Goal: Transaction & Acquisition: Purchase product/service

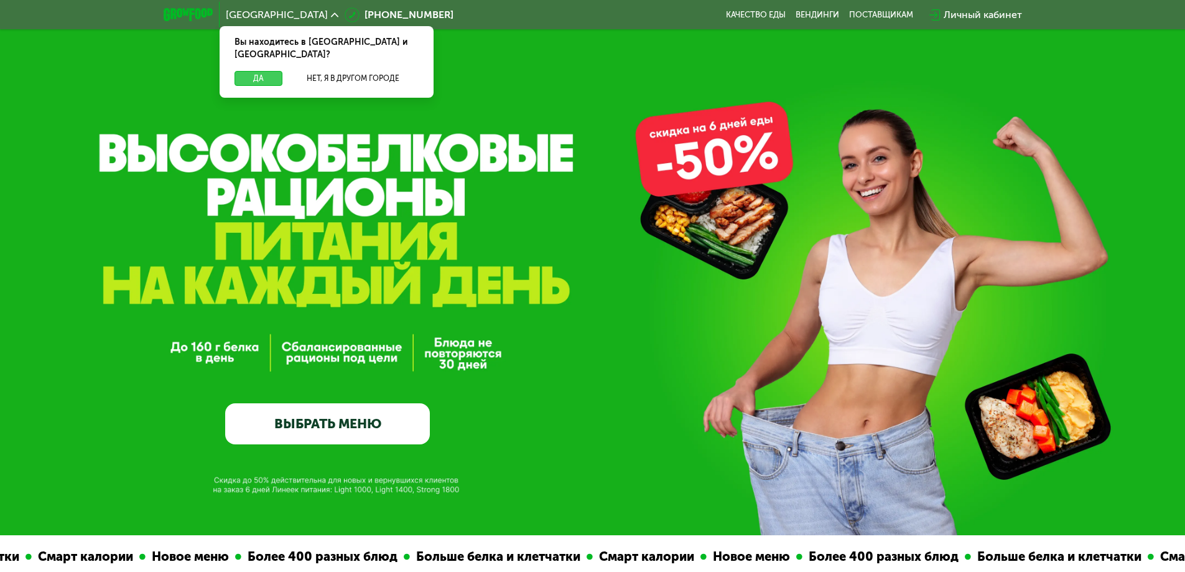
click at [257, 71] on button "Да" at bounding box center [258, 78] width 48 height 15
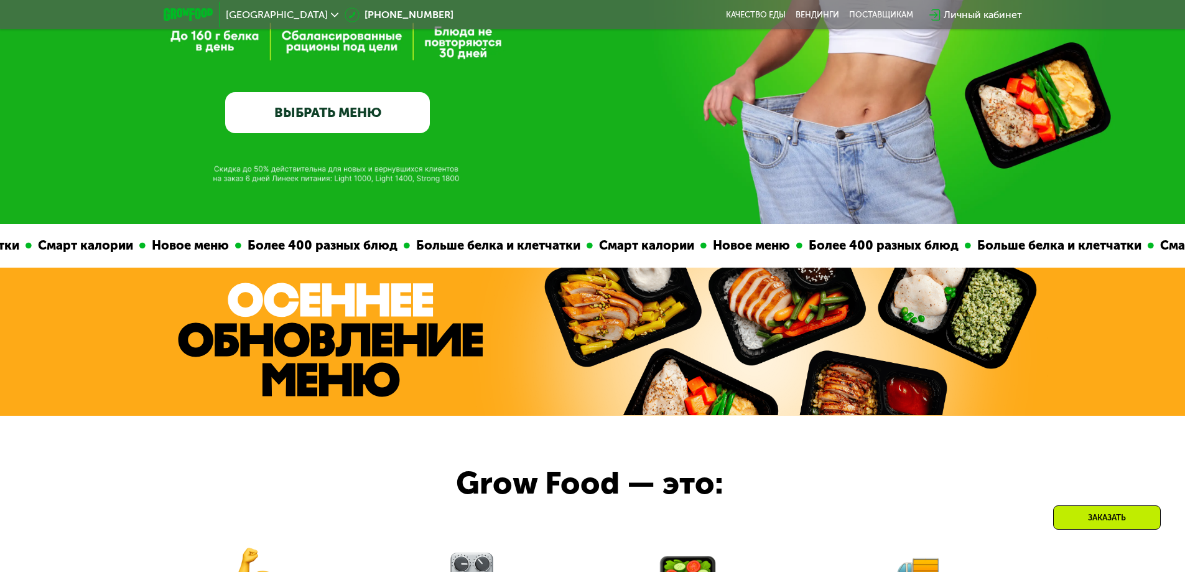
scroll to position [498, 0]
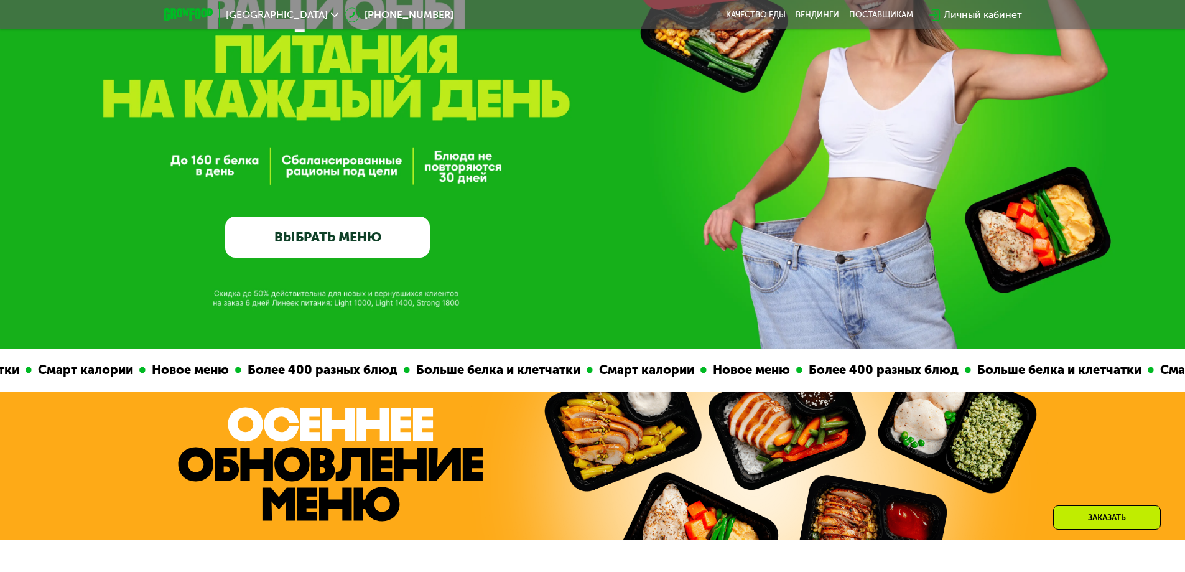
click at [341, 249] on link "ВЫБРАТЬ МЕНЮ" at bounding box center [327, 236] width 205 height 41
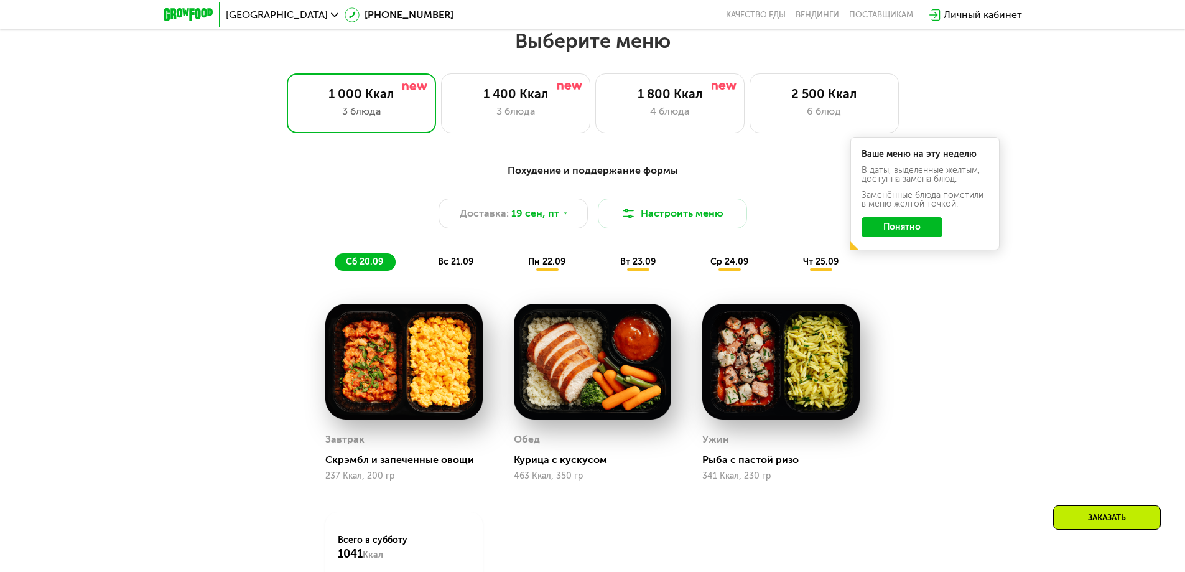
scroll to position [1031, 0]
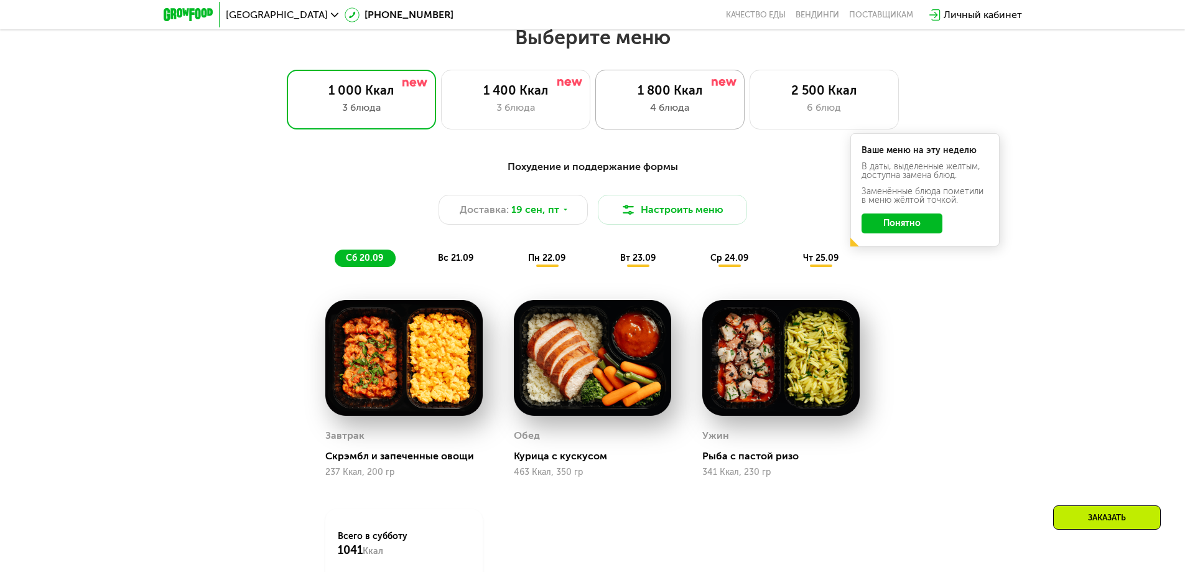
click at [692, 122] on div "1 800 Ккал 4 блюда" at bounding box center [669, 100] width 149 height 60
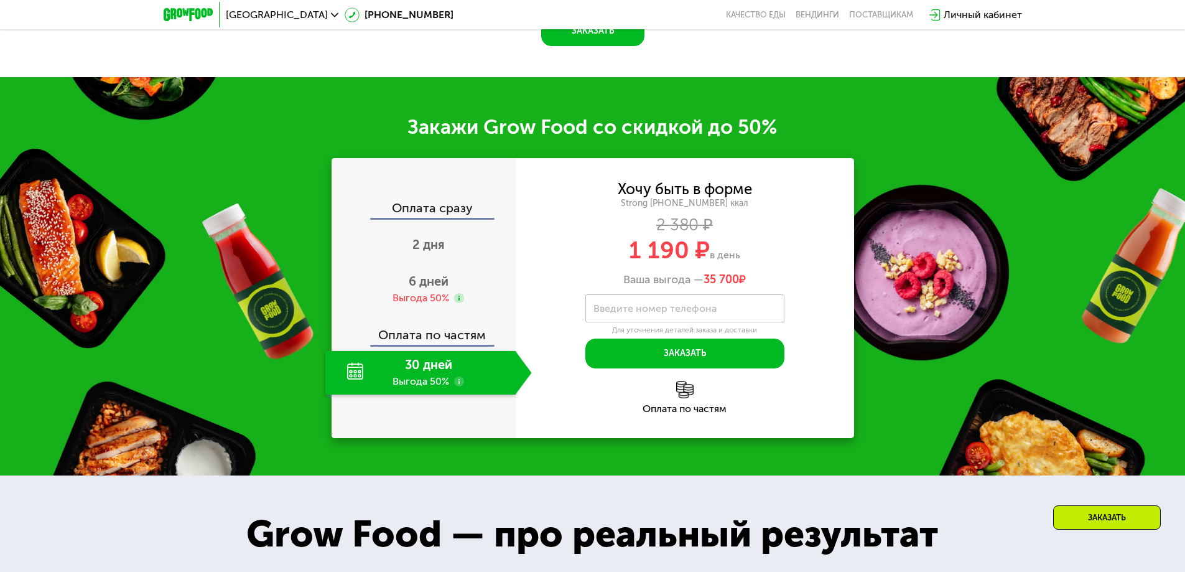
scroll to position [1715, 0]
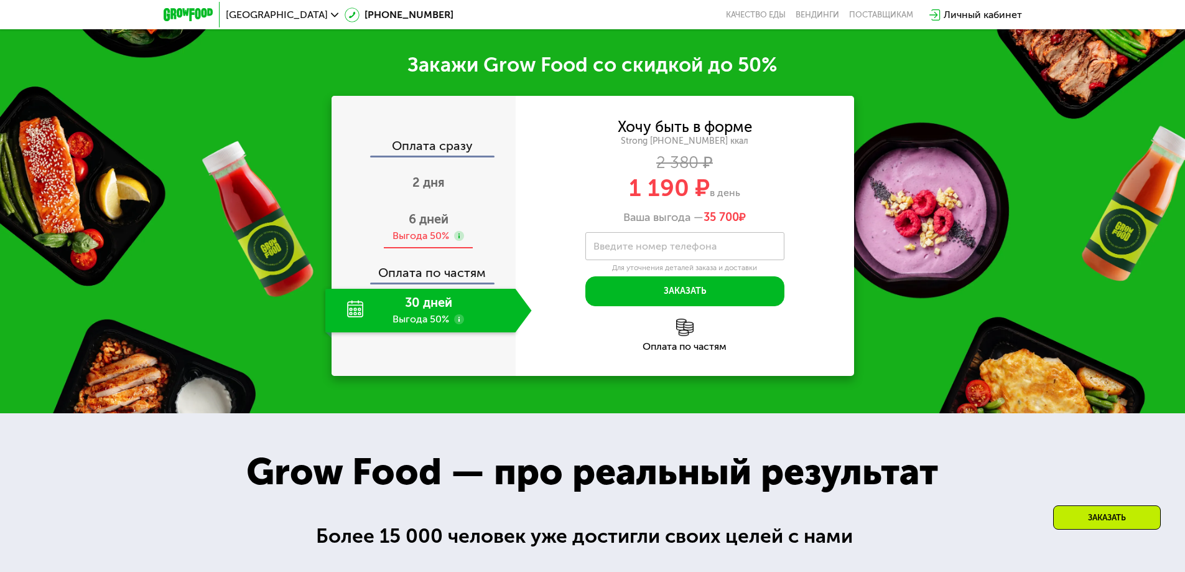
click at [432, 243] on div "Выгода 50%" at bounding box center [420, 236] width 57 height 14
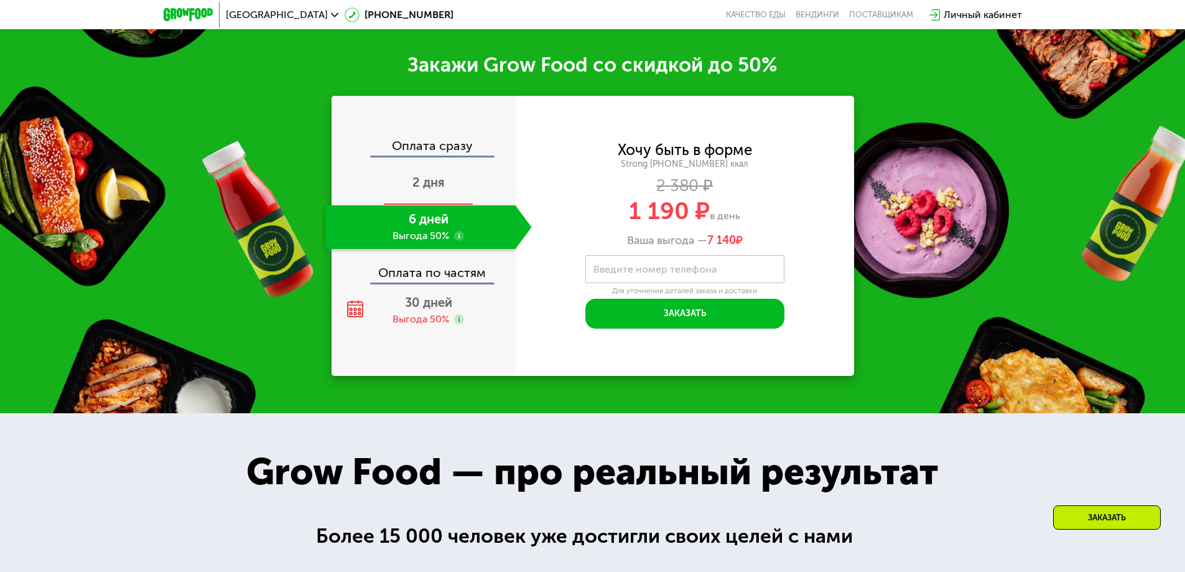
click at [425, 190] on span "2 дня" at bounding box center [428, 182] width 32 height 15
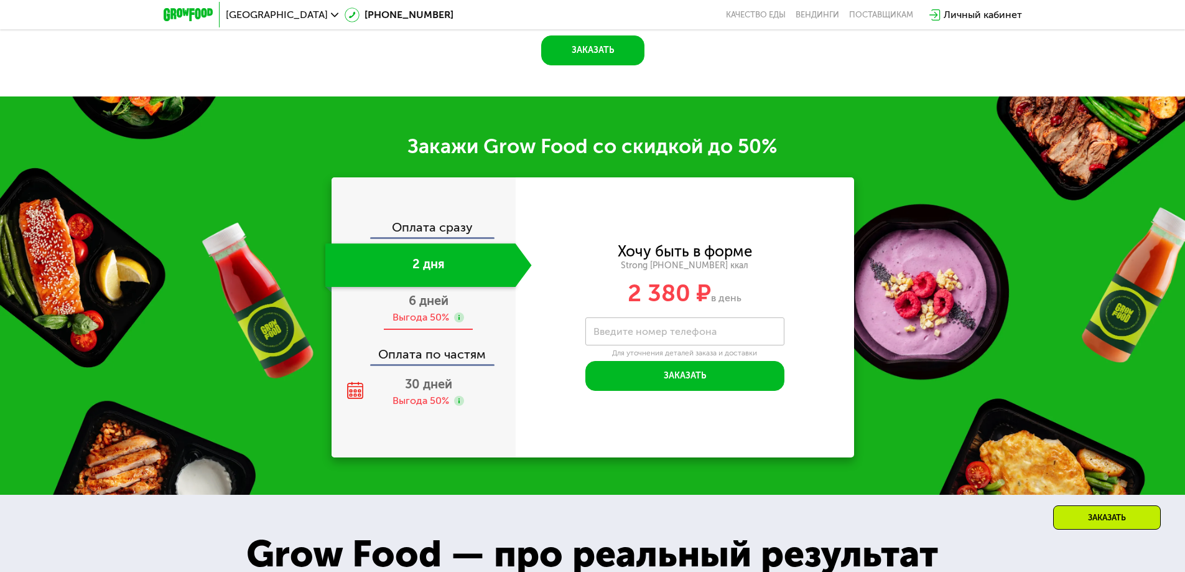
click at [434, 300] on span "6 дней" at bounding box center [429, 300] width 40 height 15
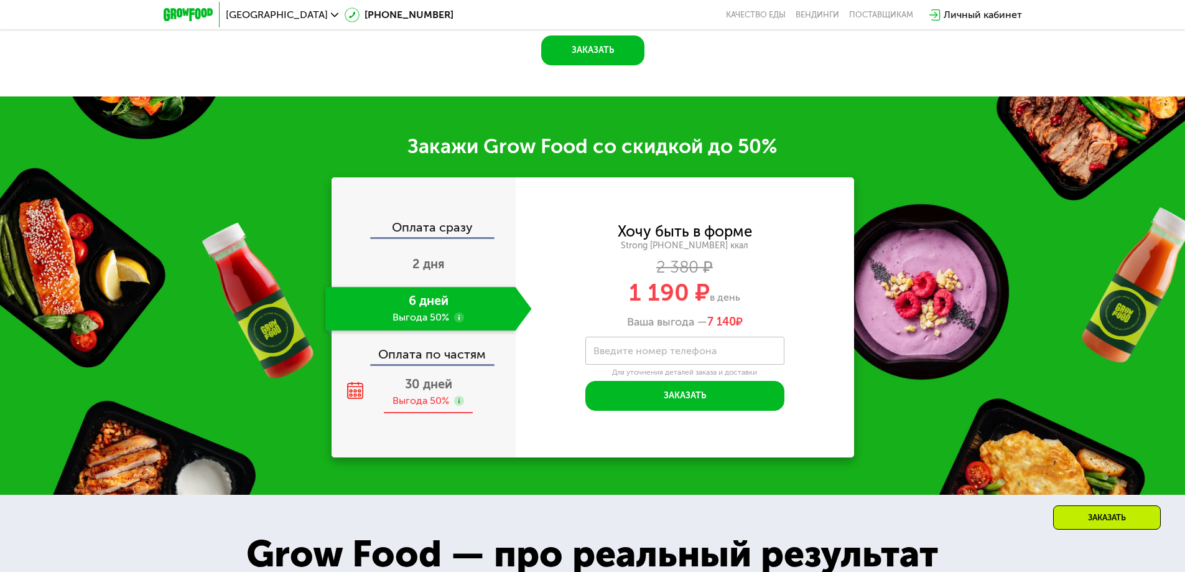
click at [420, 394] on div "Выгода 50%" at bounding box center [420, 401] width 57 height 14
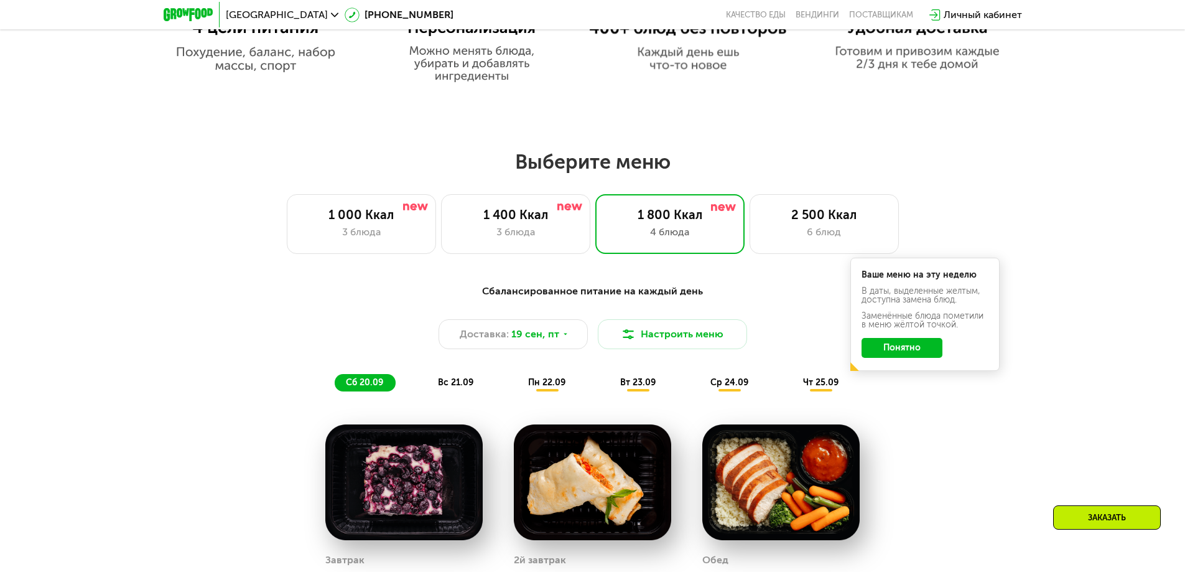
scroll to position [845, 0]
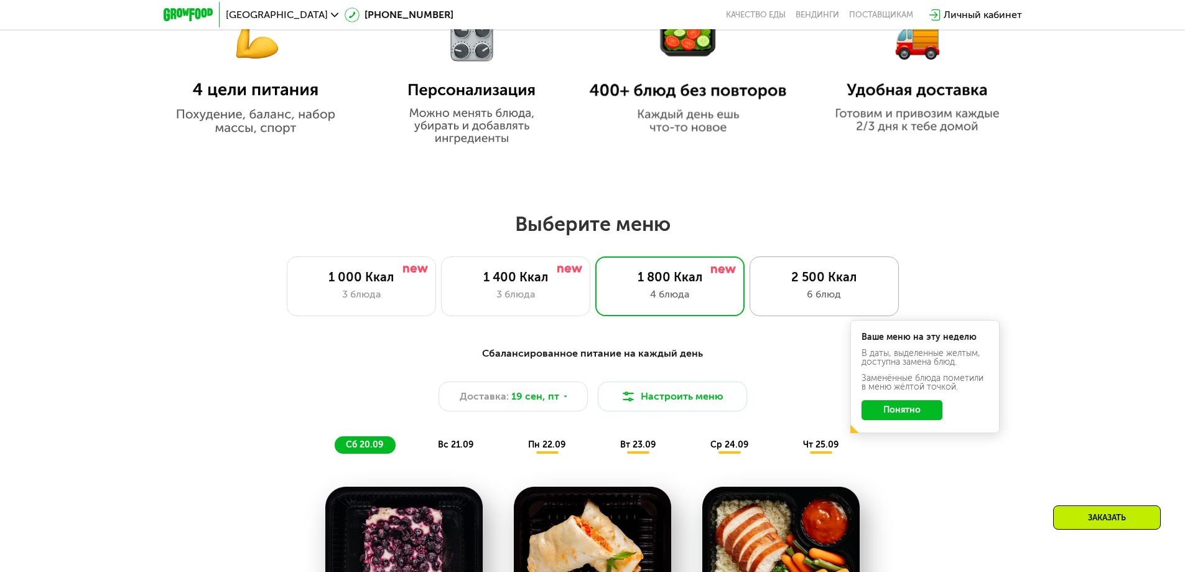
click at [781, 302] on div "6 блюд" at bounding box center [824, 294] width 123 height 15
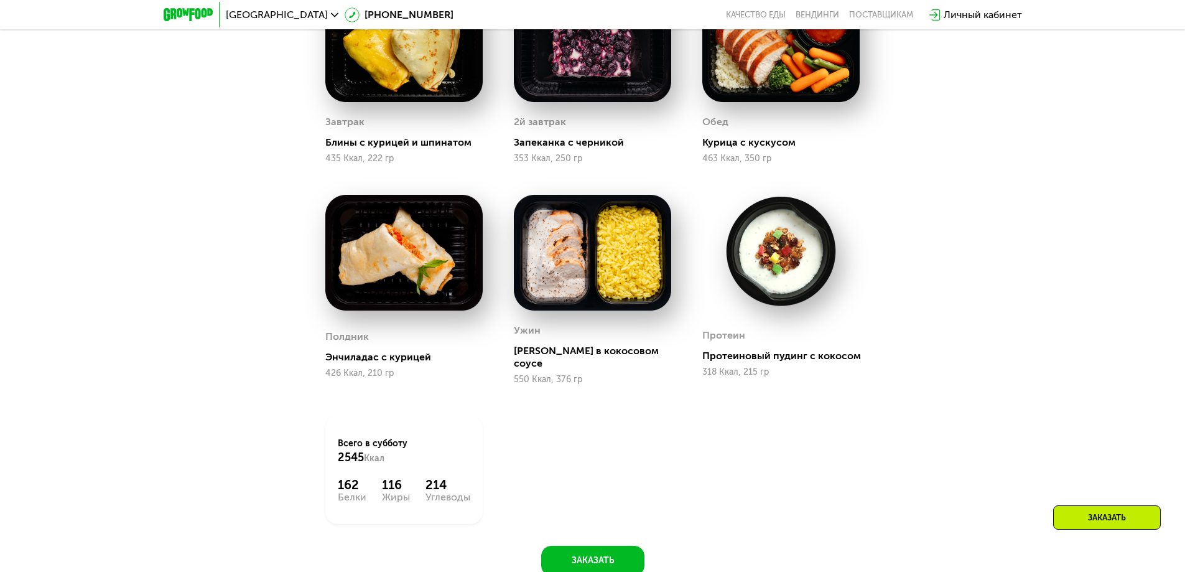
scroll to position [1096, 0]
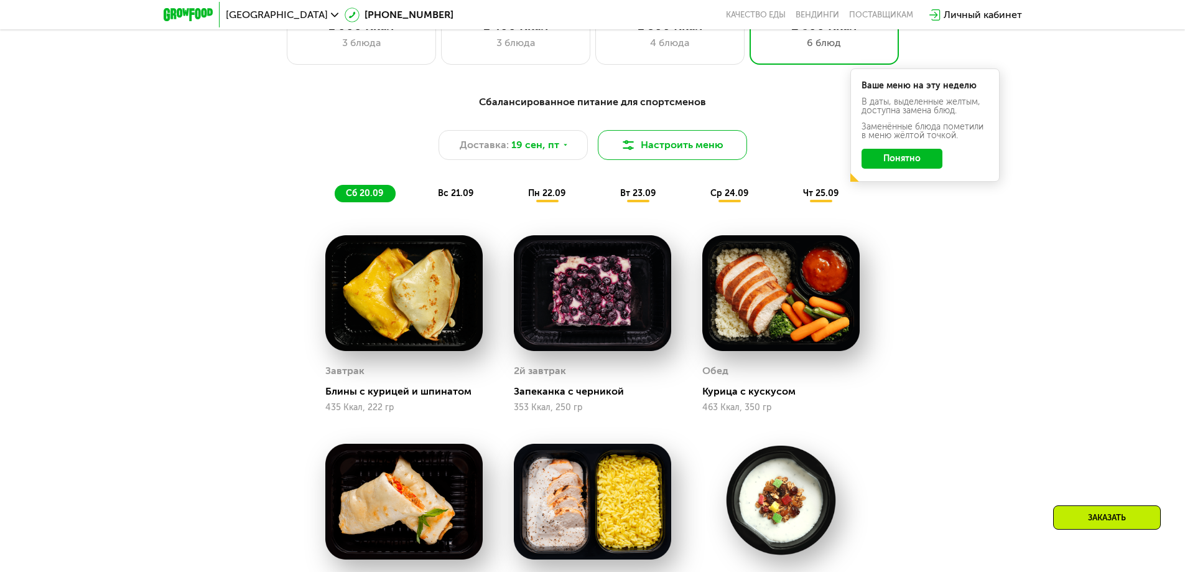
click at [661, 151] on button "Настроить меню" at bounding box center [672, 145] width 149 height 30
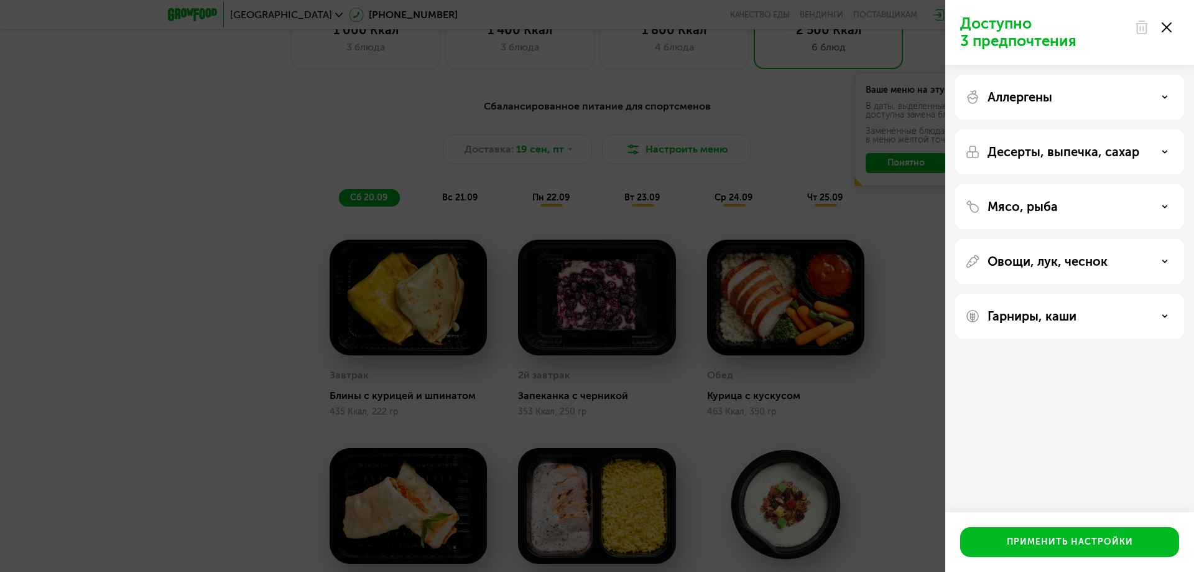
click at [1168, 33] on div at bounding box center [1153, 27] width 52 height 25
drag, startPoint x: 1169, startPoint y: 23, endPoint x: 1169, endPoint y: 40, distance: 16.8
click at [1169, 23] on icon at bounding box center [1167, 27] width 10 height 10
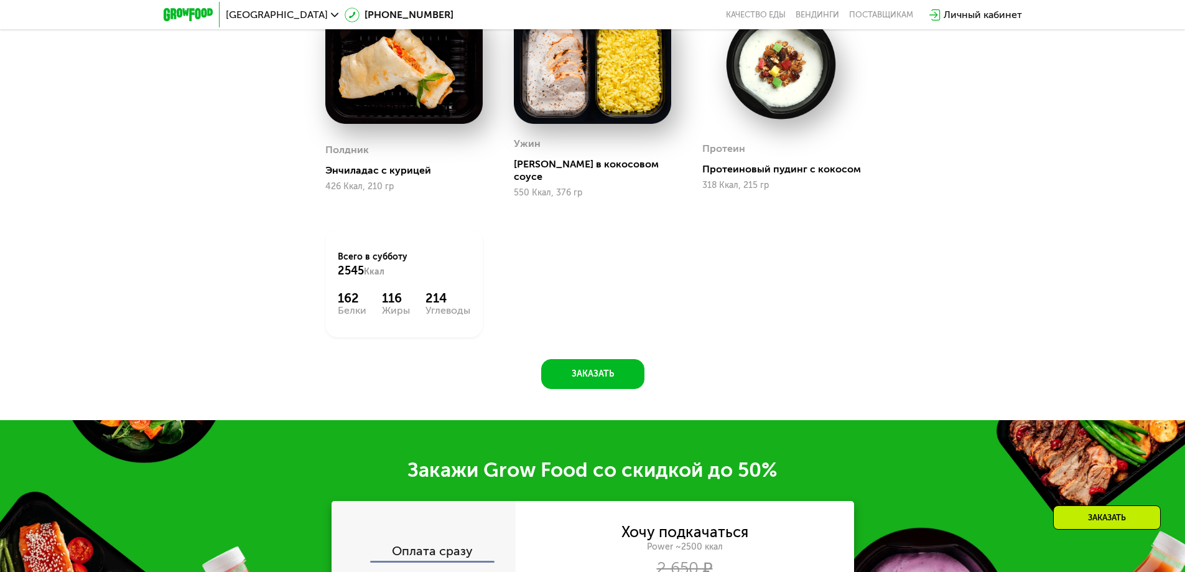
scroll to position [1780, 0]
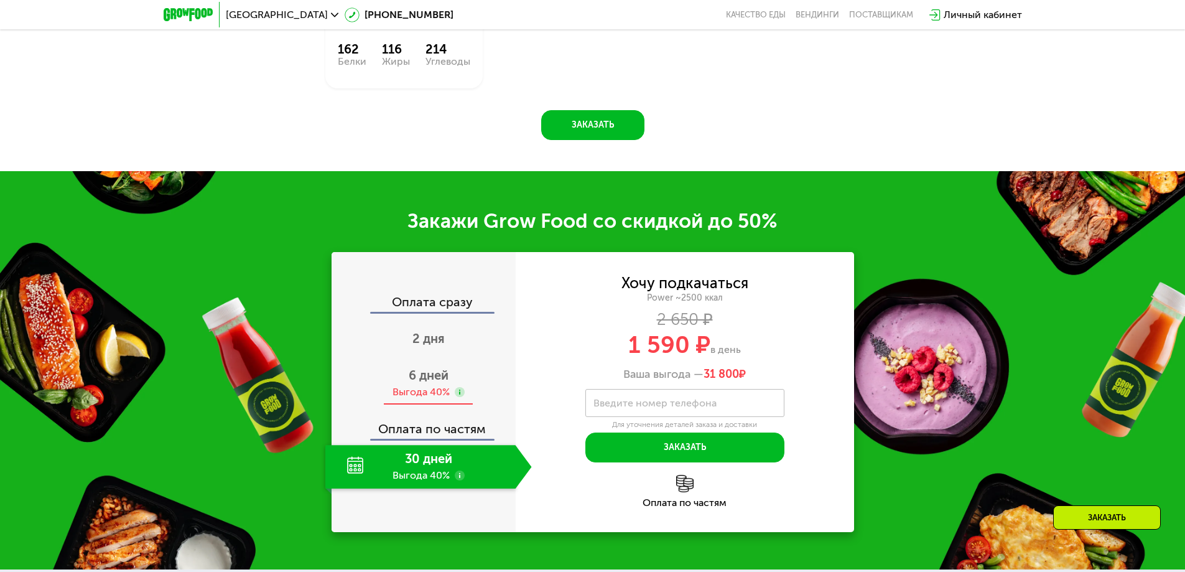
click at [432, 369] on span "6 дней" at bounding box center [429, 375] width 40 height 15
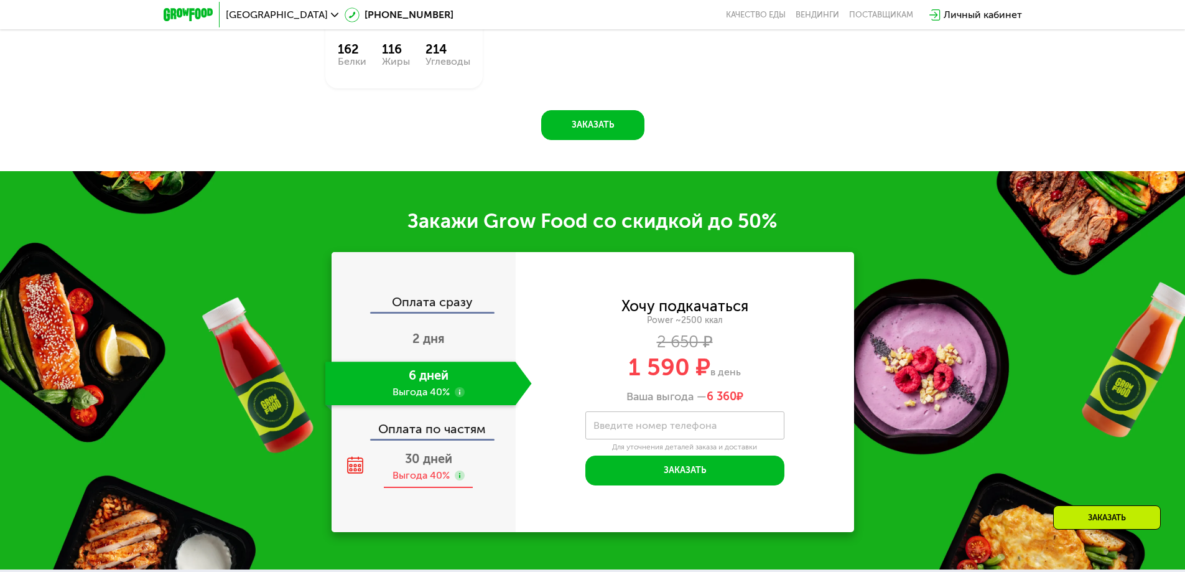
click at [427, 455] on span "30 дней" at bounding box center [428, 458] width 47 height 15
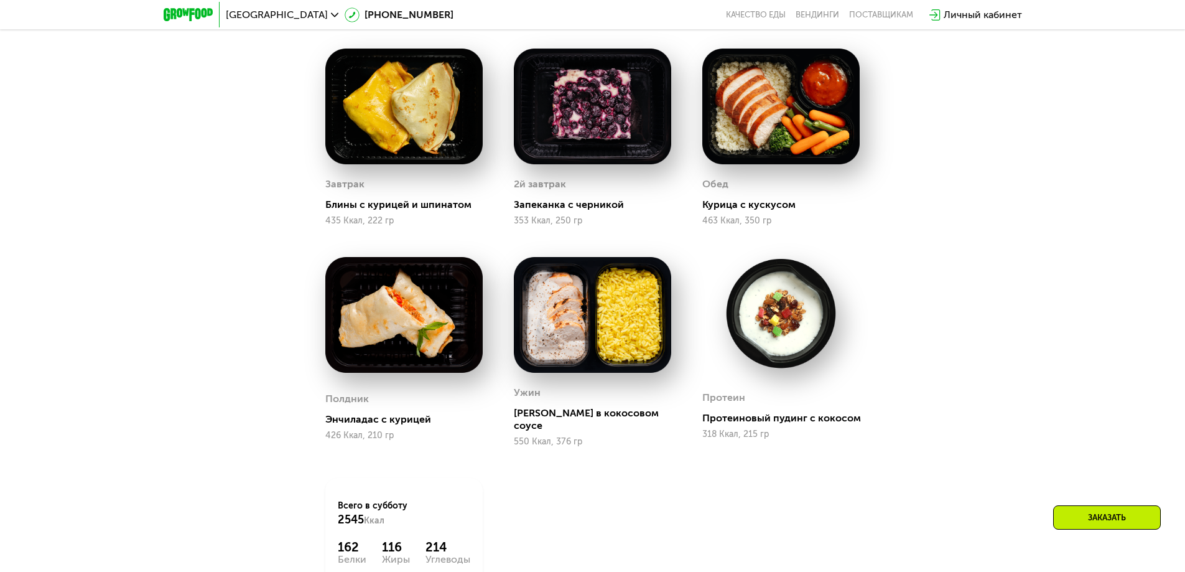
scroll to position [971, 0]
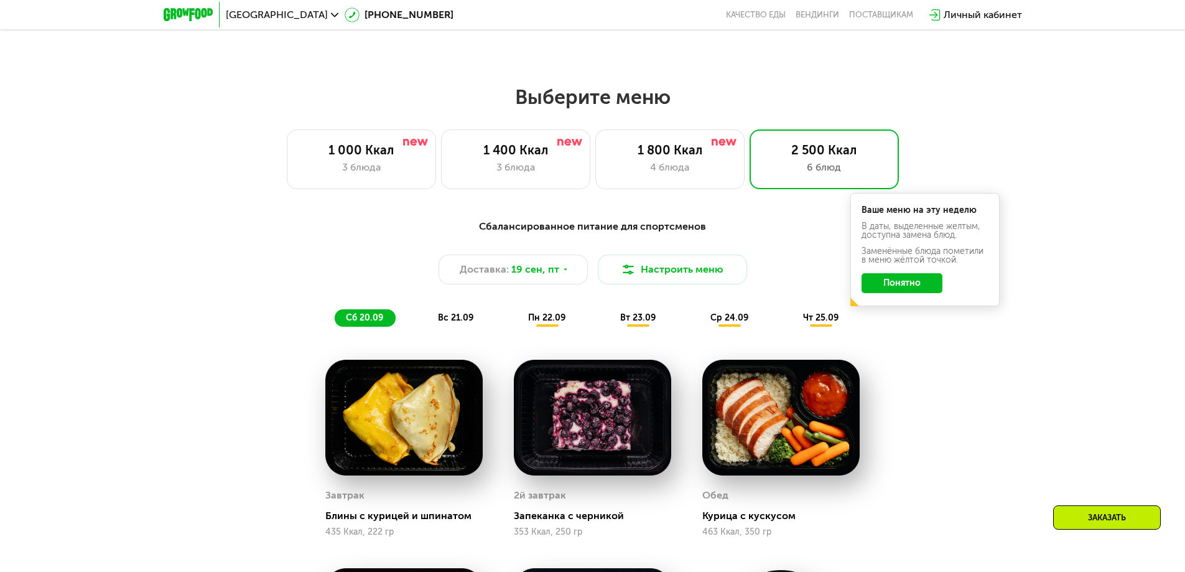
click at [456, 321] on span "вс 21.09" at bounding box center [455, 317] width 35 height 11
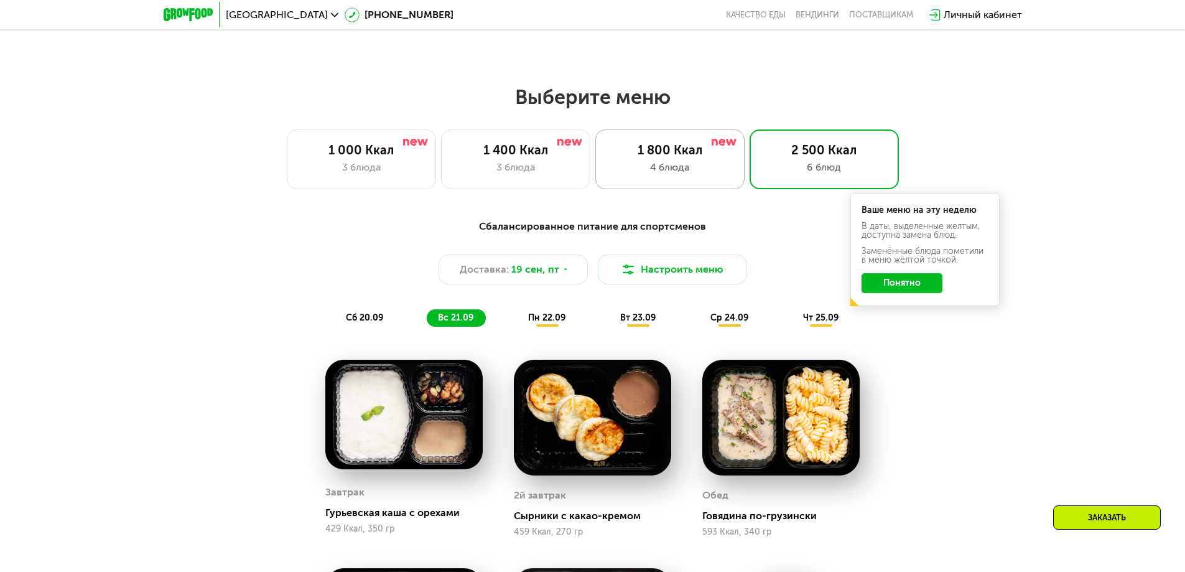
drag, startPoint x: 672, startPoint y: 156, endPoint x: 671, endPoint y: 183, distance: 26.8
click at [672, 155] on div "1 800 Ккал" at bounding box center [669, 149] width 123 height 15
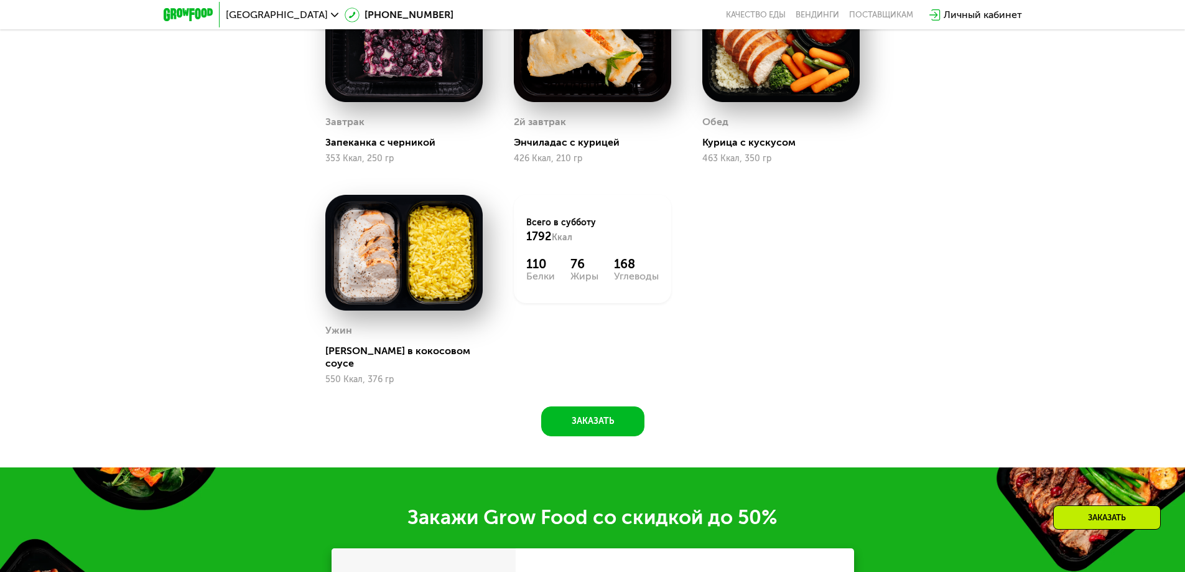
scroll to position [1034, 0]
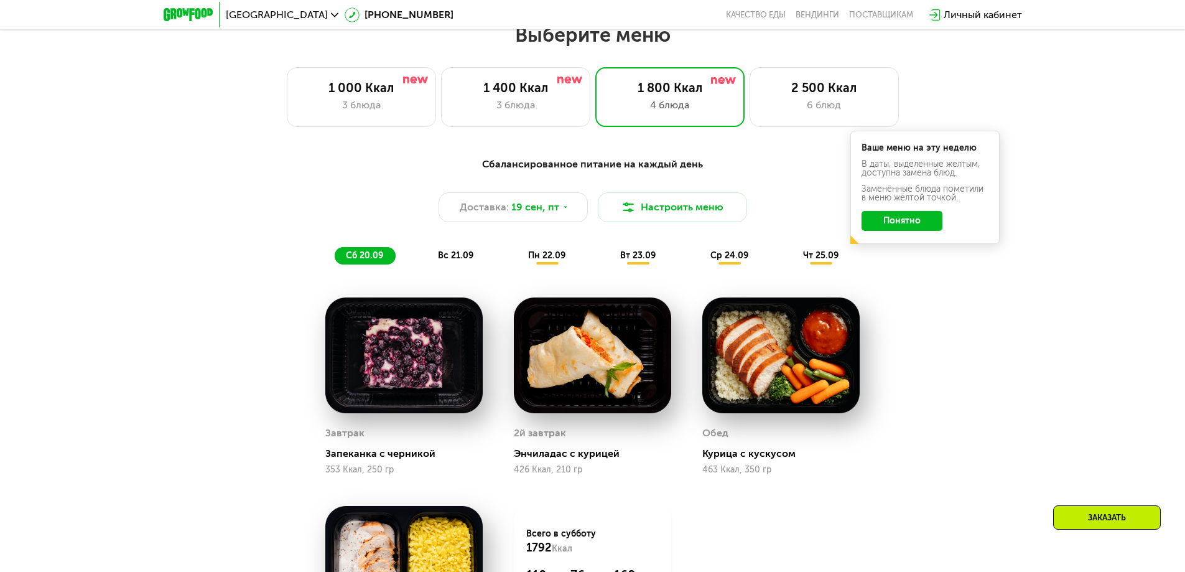
click at [466, 261] on span "вс 21.09" at bounding box center [455, 255] width 35 height 11
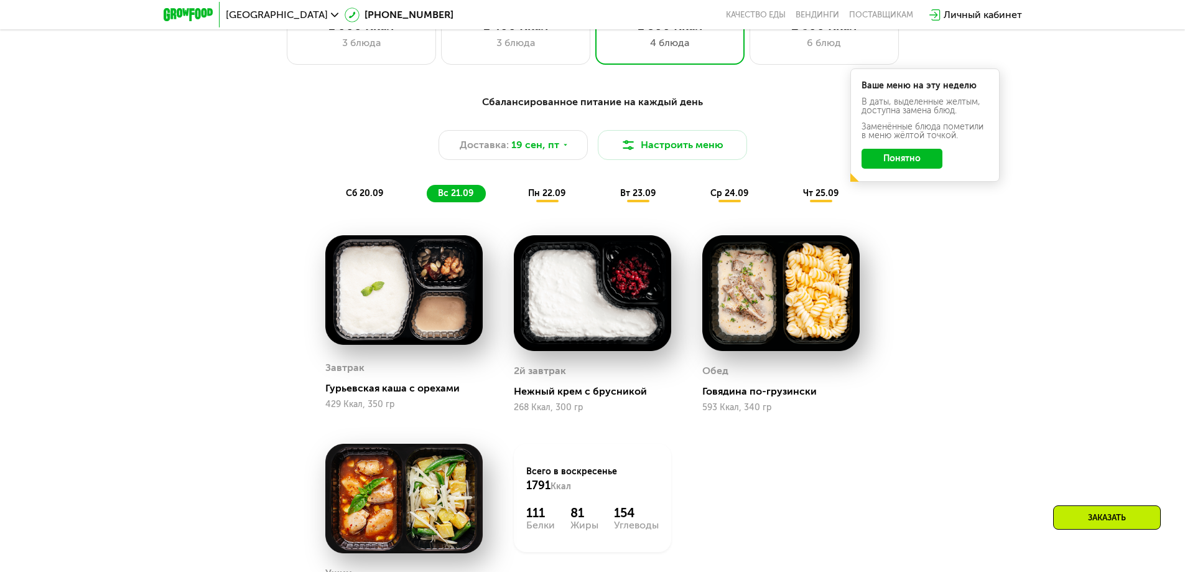
scroll to position [1158, 0]
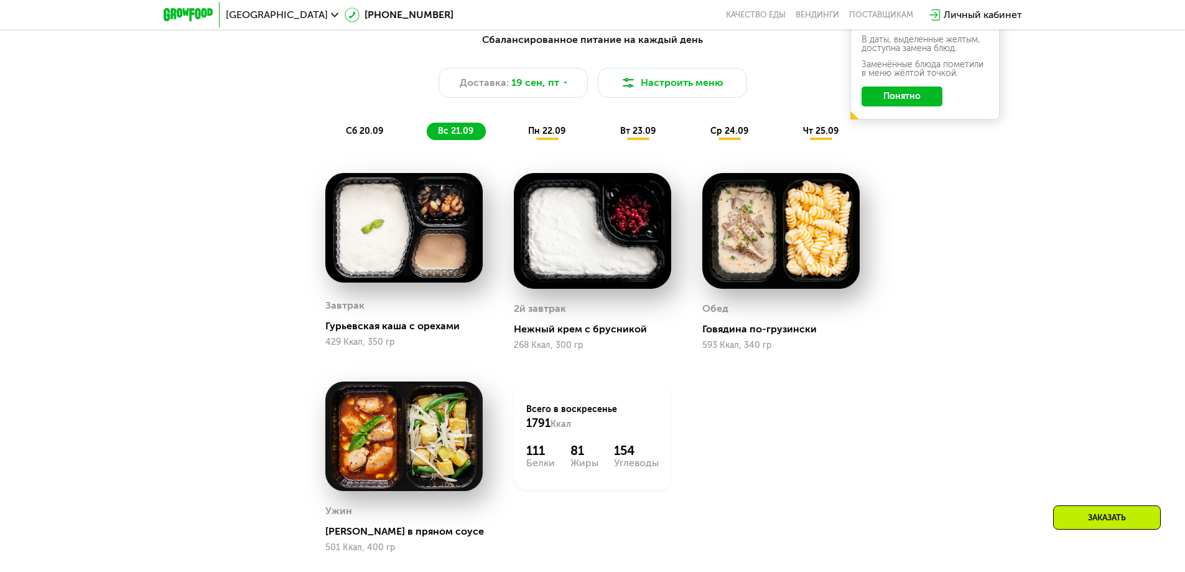
click at [559, 136] on span "пн 22.09" at bounding box center [546, 131] width 37 height 11
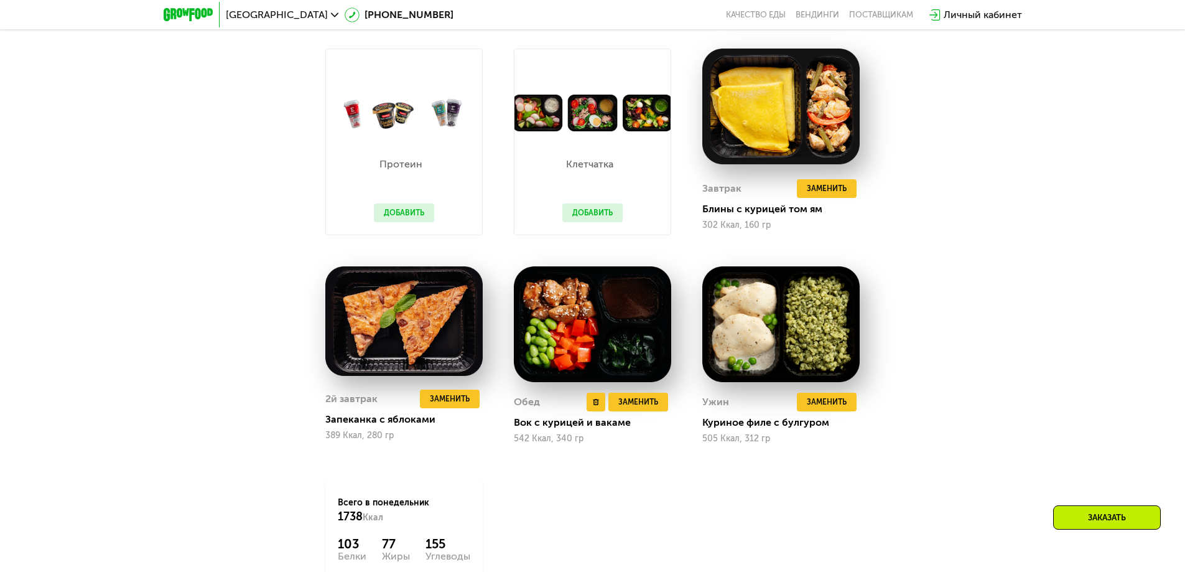
scroll to position [1096, 0]
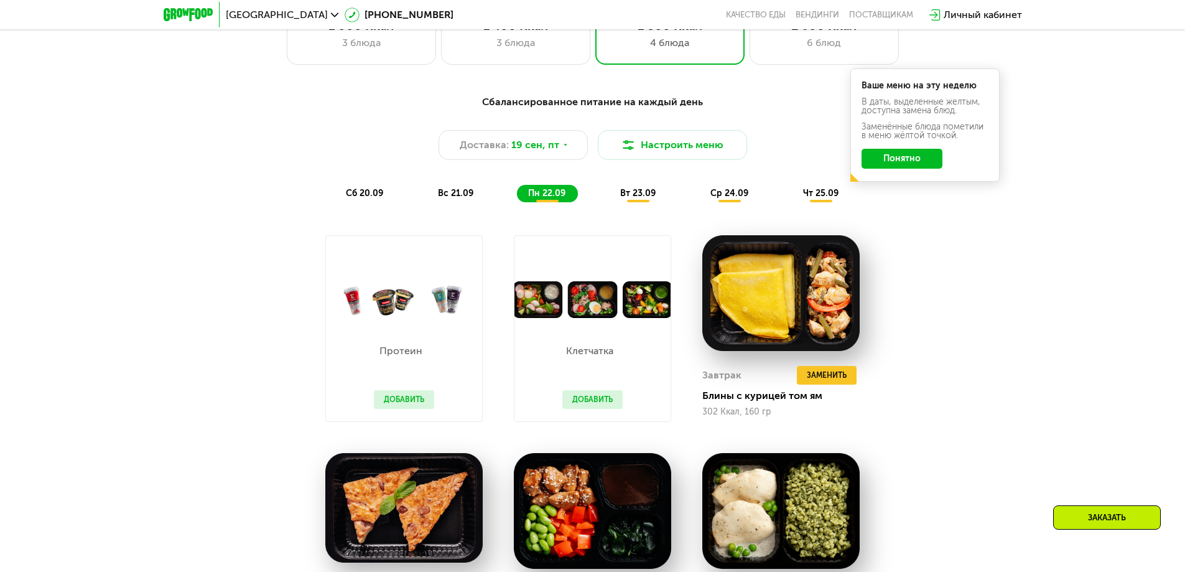
click at [627, 197] on span "вт 23.09" at bounding box center [637, 193] width 35 height 11
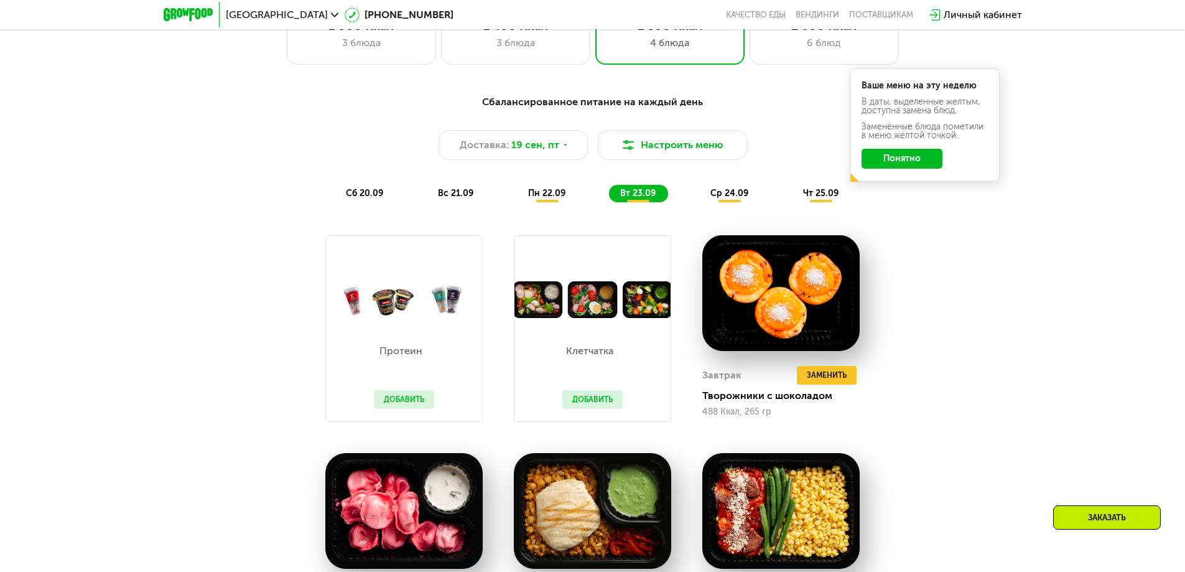
click at [726, 198] on span "ср 24.09" at bounding box center [729, 193] width 38 height 11
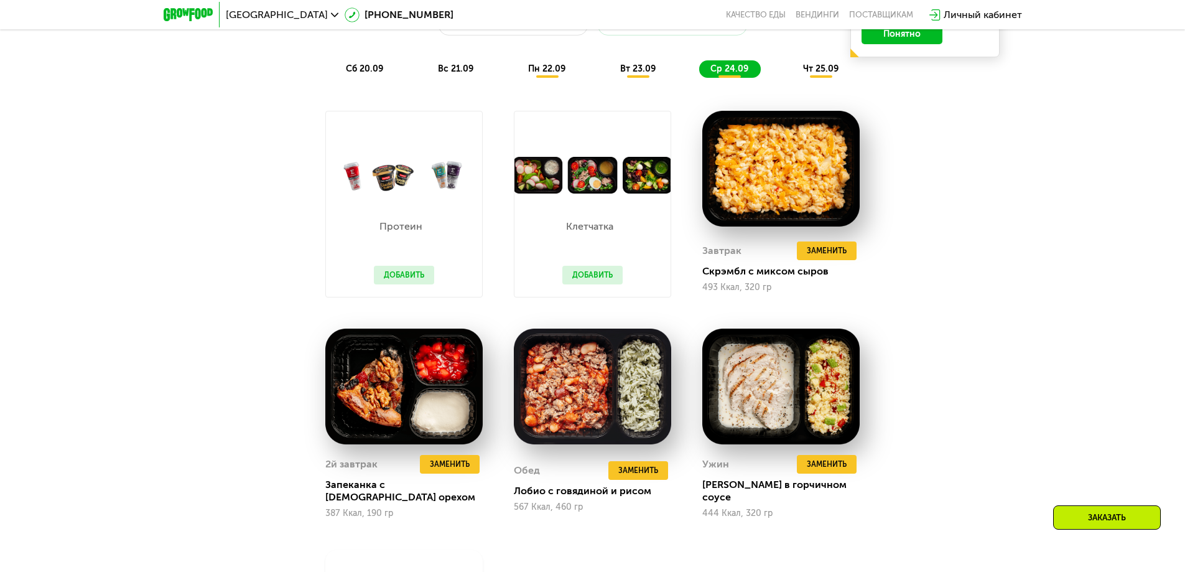
scroll to position [1034, 0]
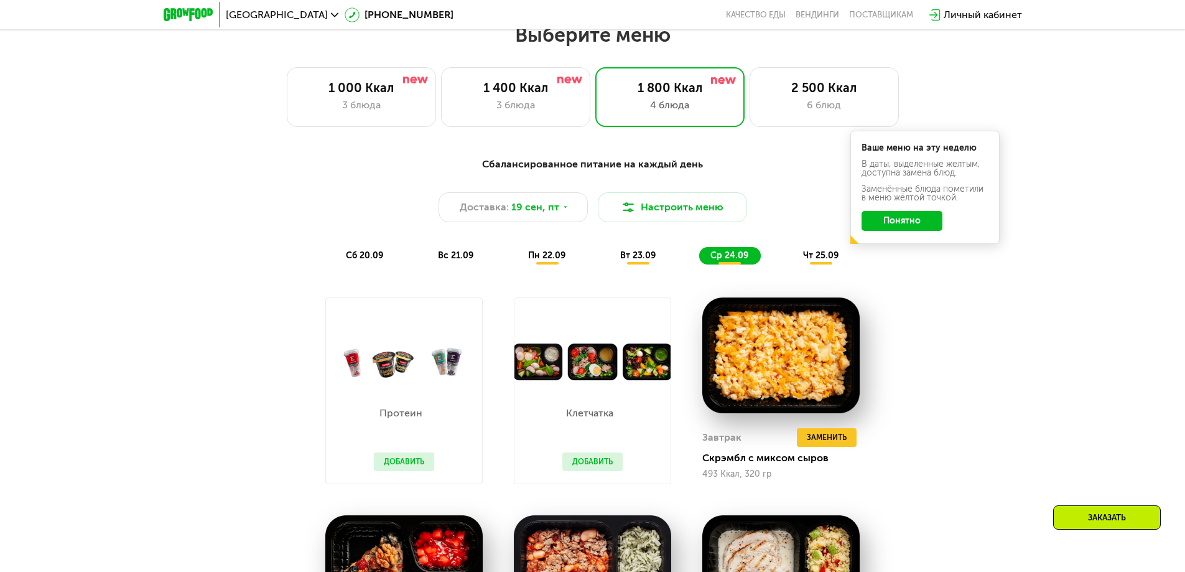
click at [826, 259] on span "чт 25.09" at bounding box center [820, 255] width 35 height 11
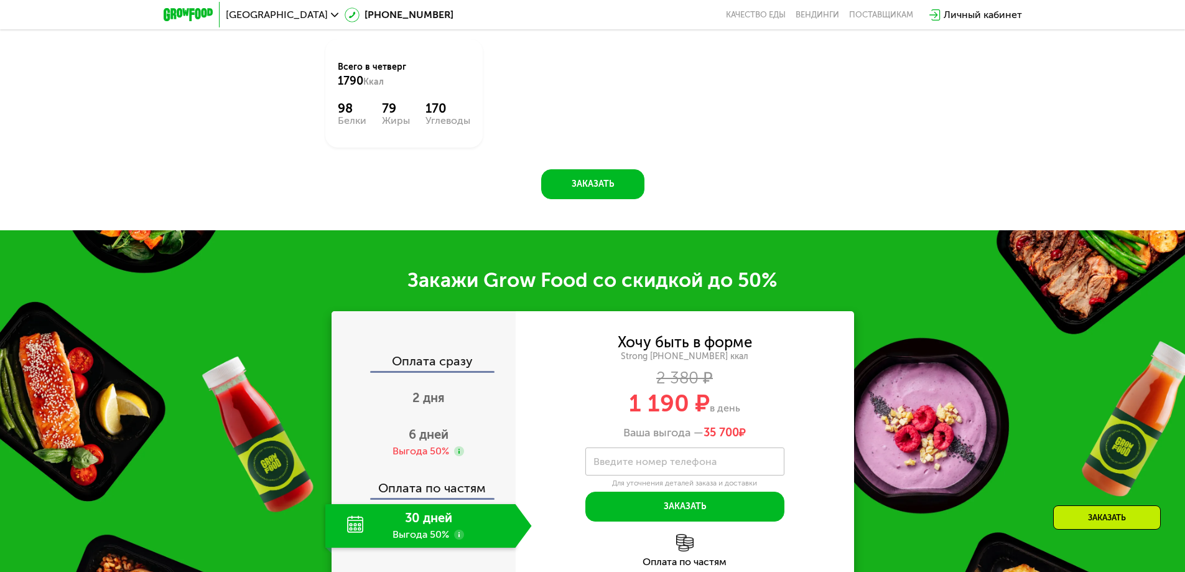
scroll to position [1780, 0]
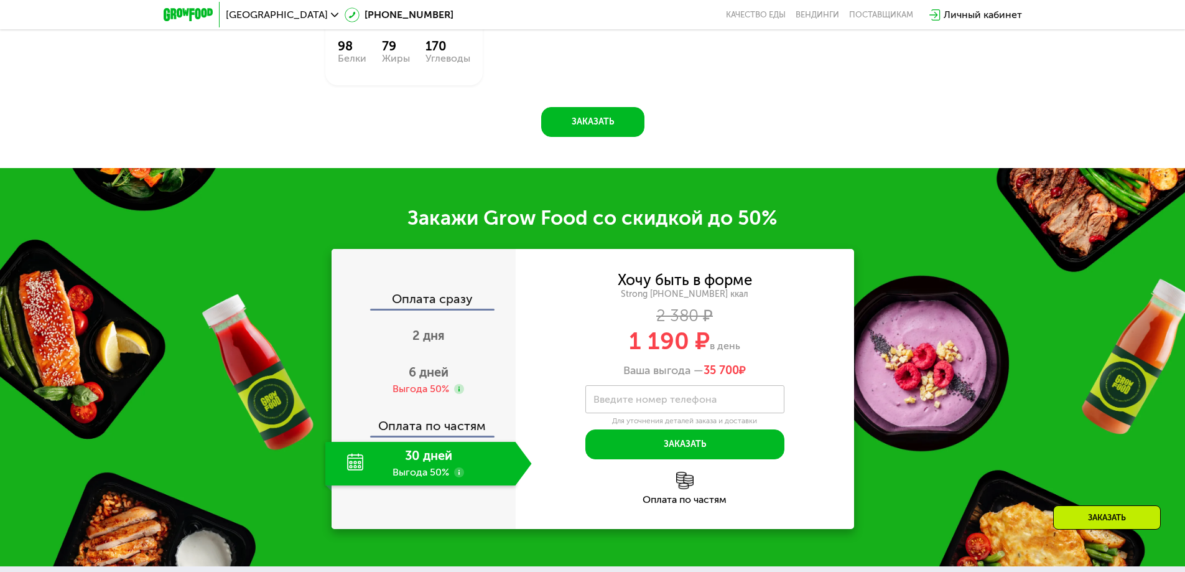
click at [458, 477] on use at bounding box center [459, 472] width 10 height 10
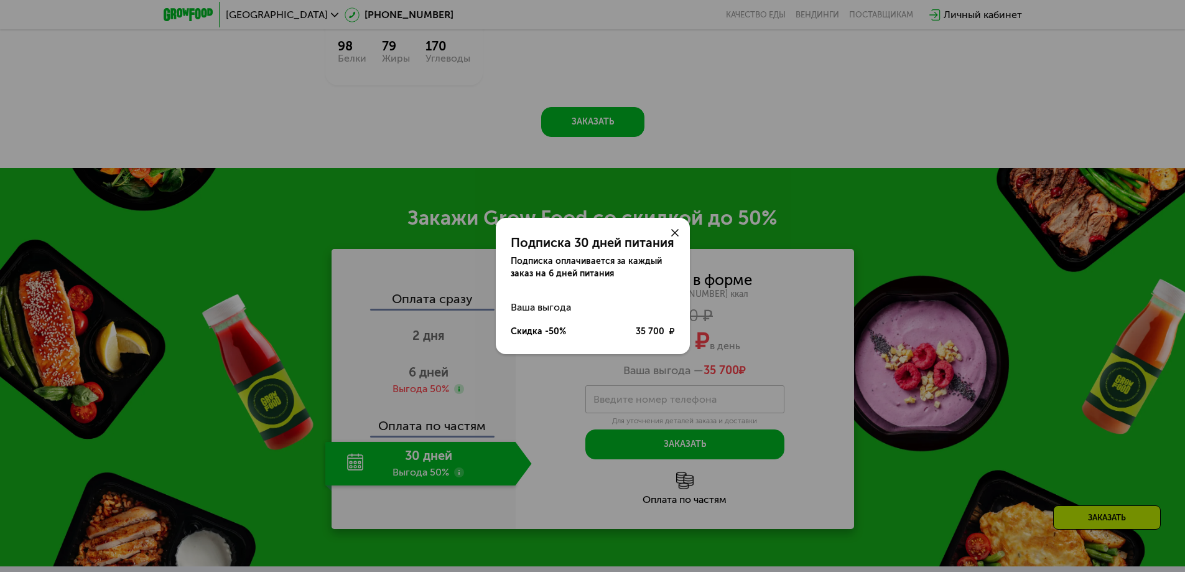
click at [673, 232] on icon at bounding box center [674, 232] width 7 height 7
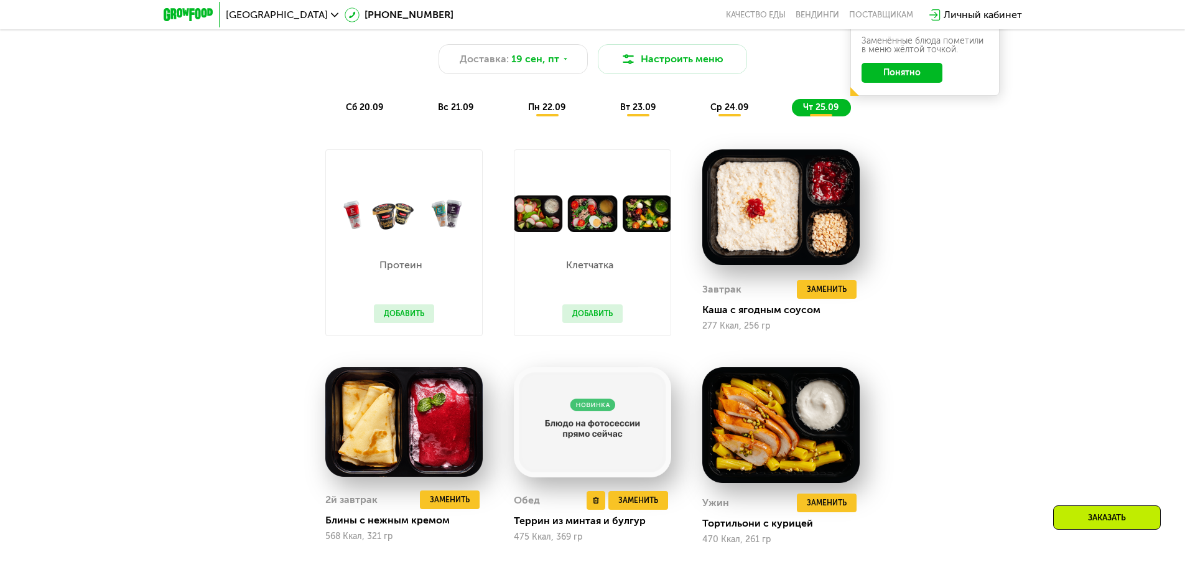
scroll to position [1057, 0]
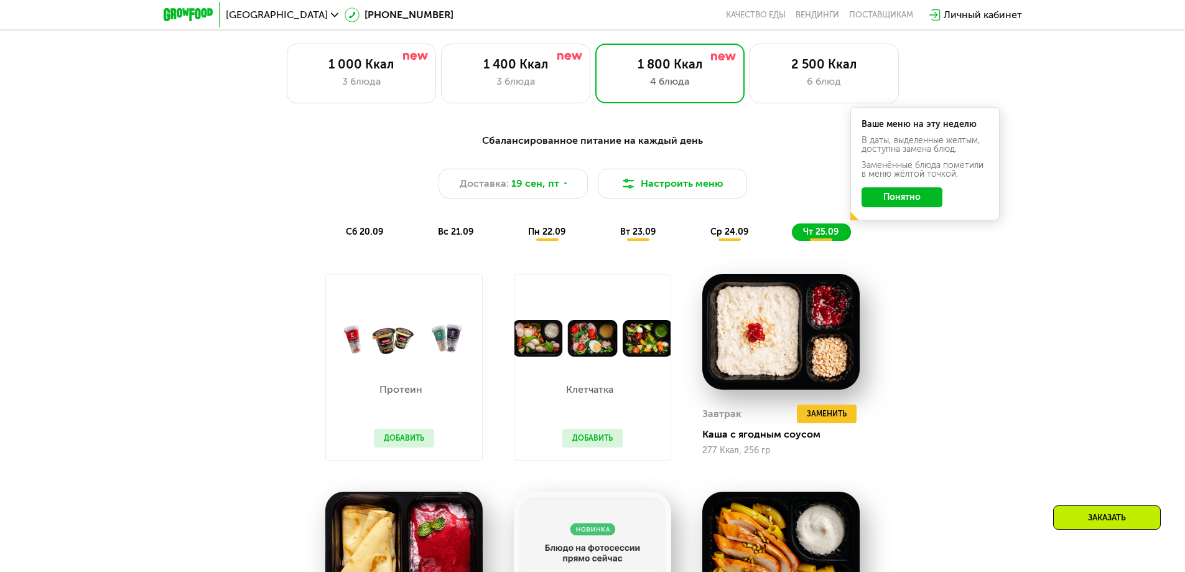
click at [397, 442] on button "Добавить" at bounding box center [404, 438] width 60 height 19
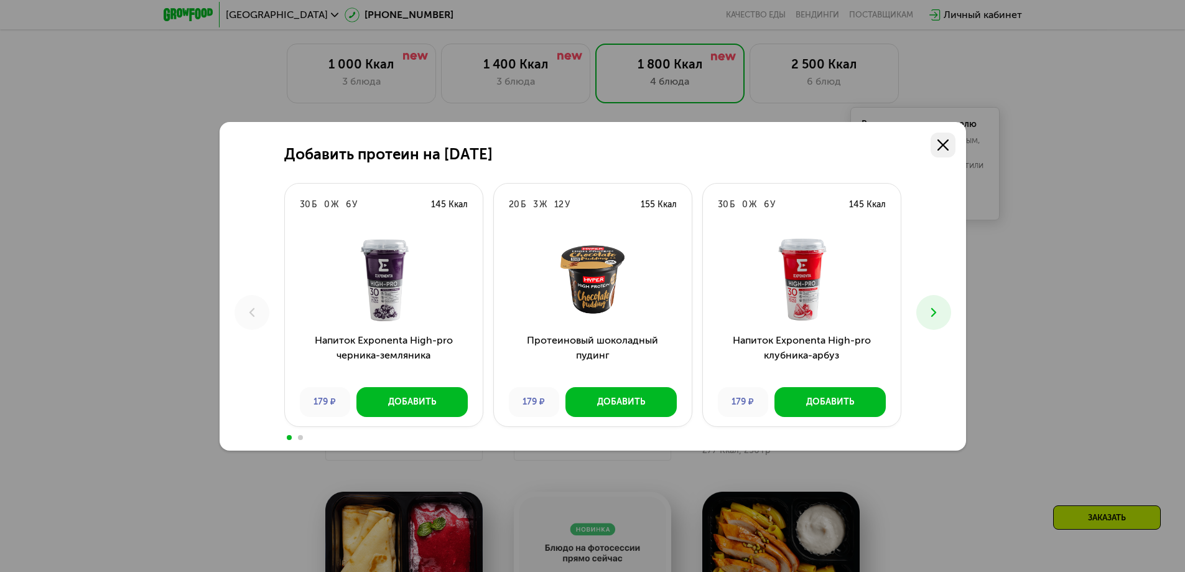
click at [944, 147] on icon at bounding box center [942, 144] width 11 height 11
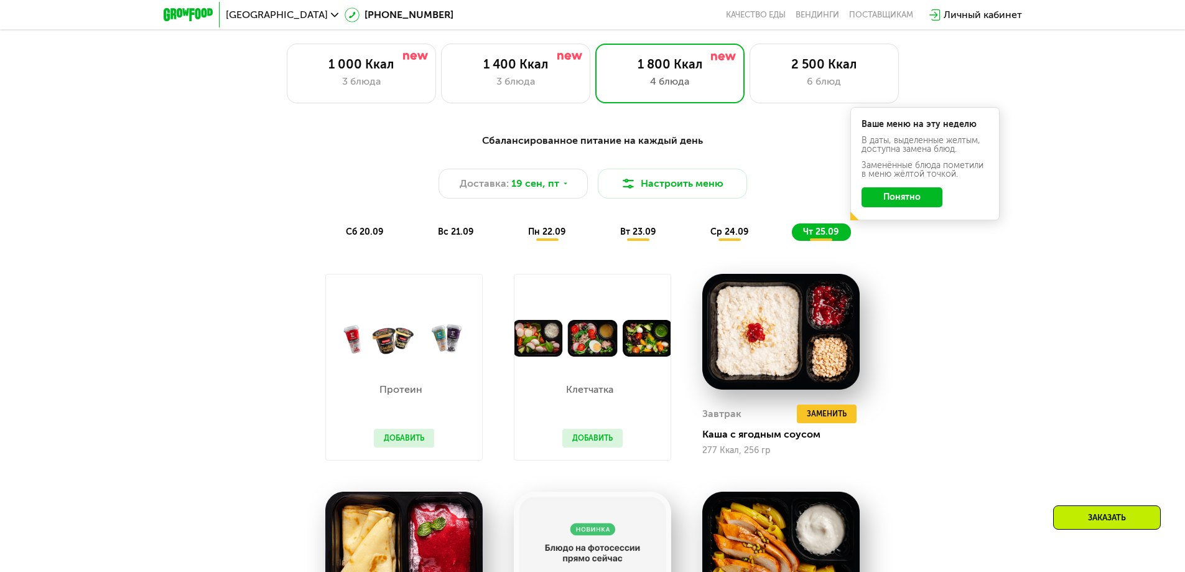
click at [597, 437] on button "Добавить" at bounding box center [592, 438] width 60 height 19
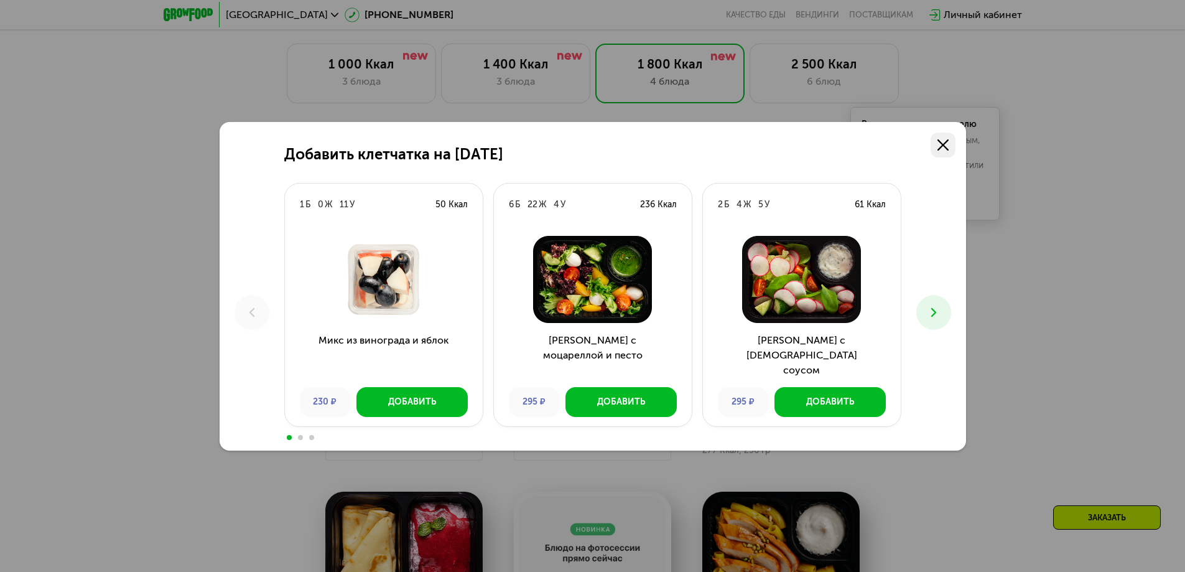
click at [945, 149] on icon at bounding box center [942, 144] width 11 height 11
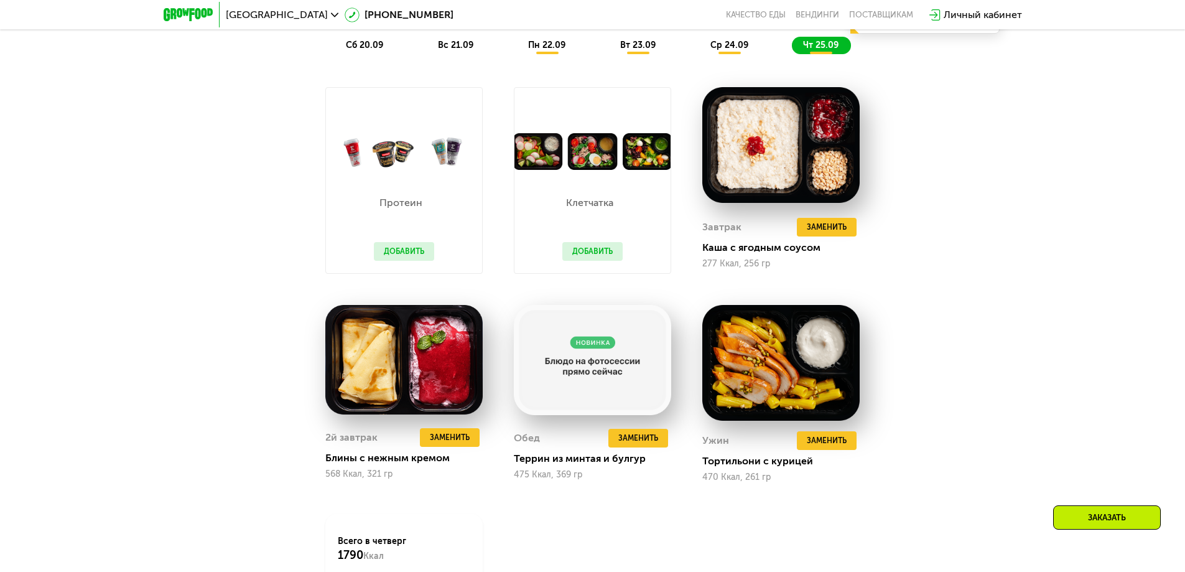
scroll to position [1306, 0]
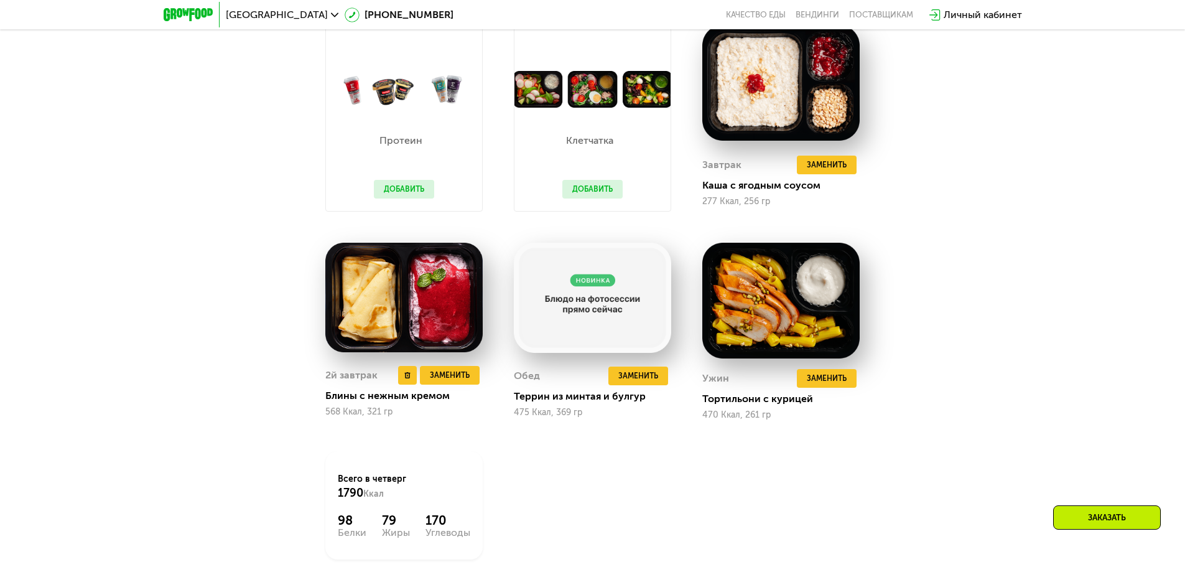
click at [389, 302] on img at bounding box center [403, 297] width 157 height 109
click at [450, 306] on img at bounding box center [403, 297] width 157 height 109
click at [770, 308] on img at bounding box center [780, 301] width 157 height 116
click at [730, 400] on div "Тортильони с курицей" at bounding box center [785, 398] width 167 height 12
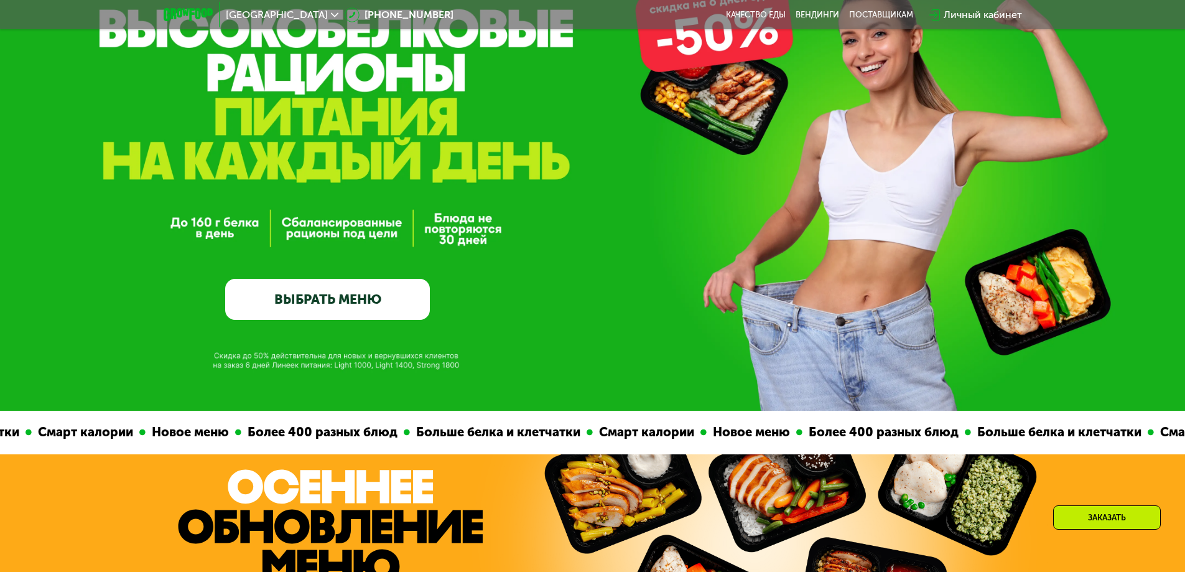
scroll to position [0, 0]
